Goal: Transaction & Acquisition: Purchase product/service

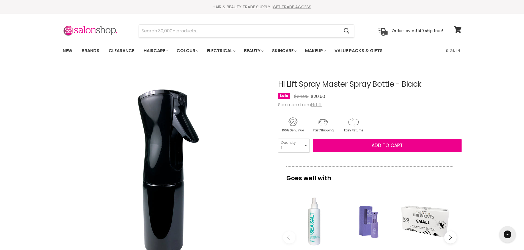
click at [316, 106] on u "Hi Lift" at bounding box center [316, 105] width 11 height 6
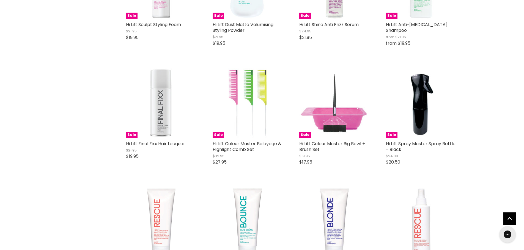
scroll to position [852, 0]
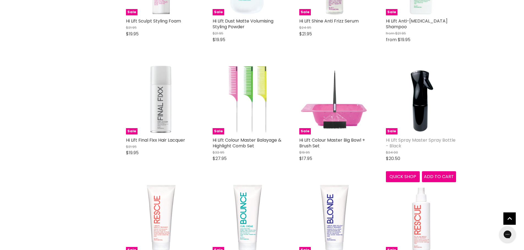
click at [404, 140] on link "Hi Lift Spray Master Spray Bottle - Black" at bounding box center [421, 143] width 70 height 12
